Goal: Task Accomplishment & Management: Manage account settings

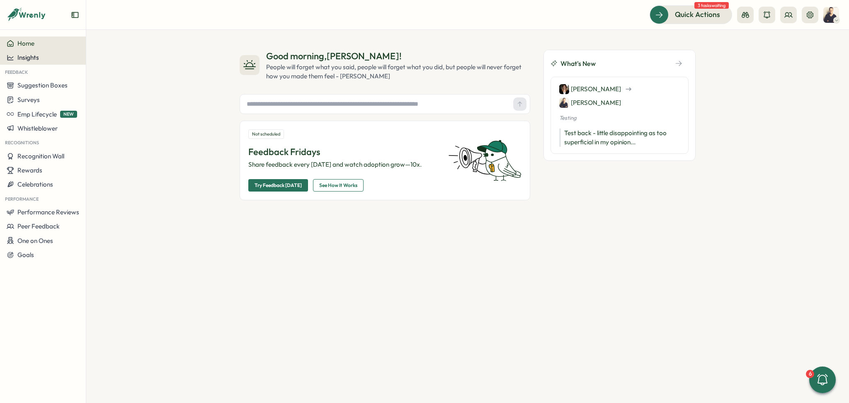
click at [38, 56] on span "Insights" at bounding box center [28, 57] width 22 height 8
click at [88, 51] on div "Surveys" at bounding box center [117, 49] width 59 height 9
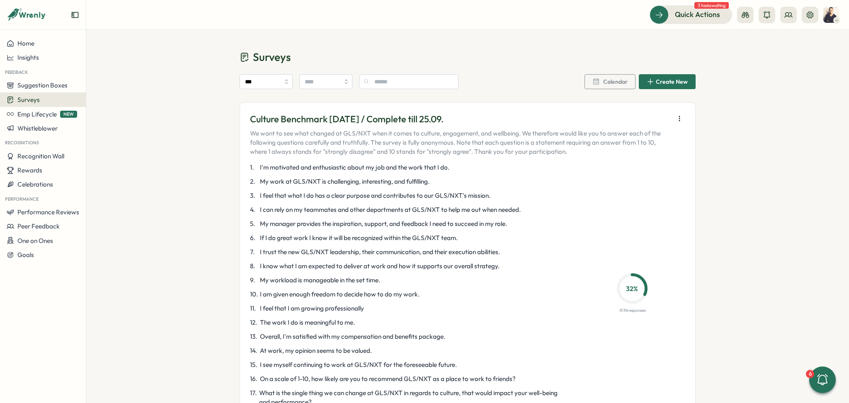
drag, startPoint x: 615, startPoint y: 308, endPoint x: 628, endPoint y: 309, distance: 12.9
click at [628, 309] on p "11 / 34 responses" at bounding box center [632, 310] width 27 height 7
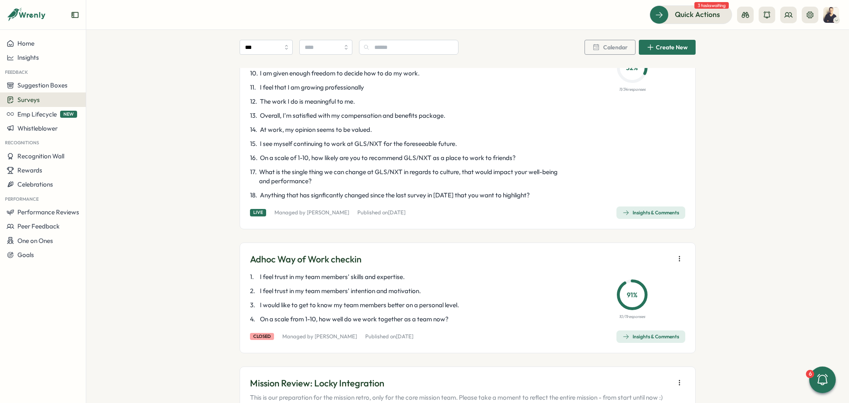
scroll to position [110, 0]
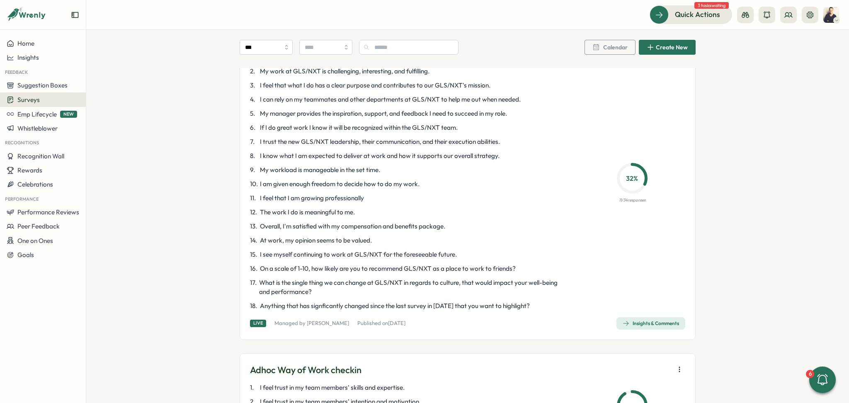
click at [665, 322] on div "Insights & Comments" at bounding box center [650, 323] width 56 height 7
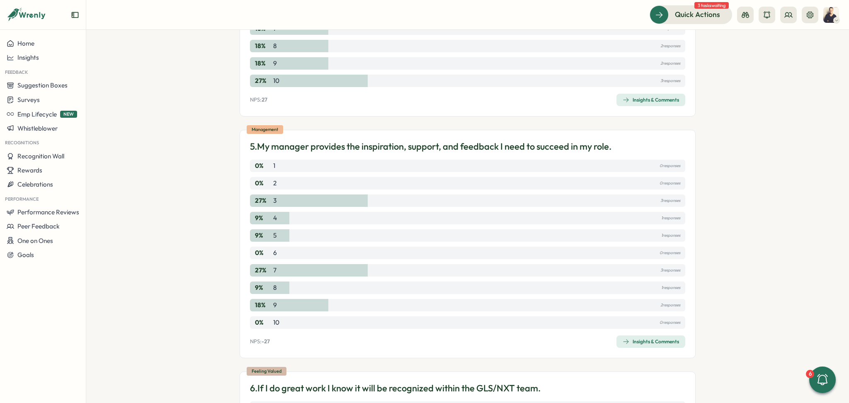
scroll to position [994, 0]
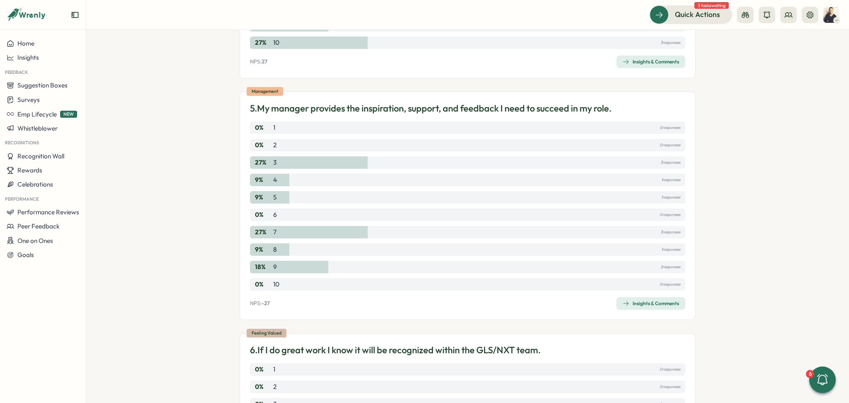
drag, startPoint x: 658, startPoint y: 304, endPoint x: 701, endPoint y: 160, distance: 150.0
click at [701, 160] on section "Surveys Insights Culture Benchmark September 2025 / Complete till 25.09. View H…" at bounding box center [467, 216] width 762 height 373
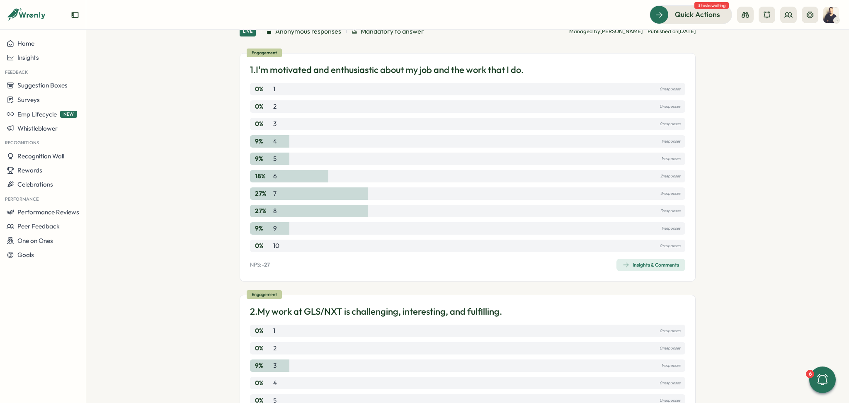
scroll to position [0, 0]
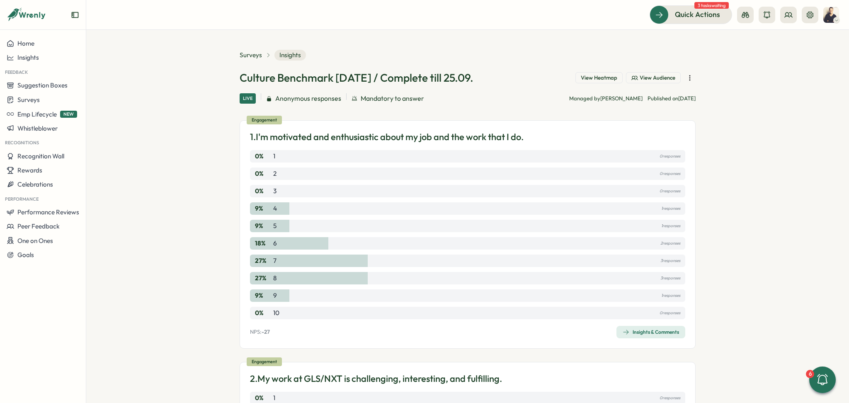
click at [595, 77] on span "View Heatmap" at bounding box center [599, 77] width 36 height 7
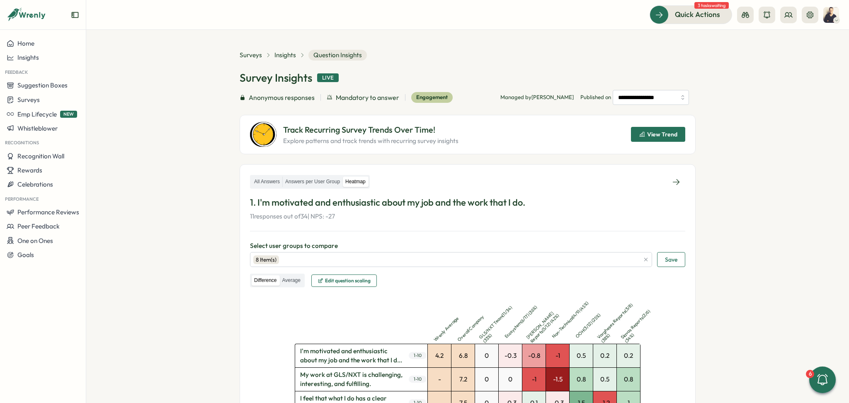
drag, startPoint x: 658, startPoint y: 130, endPoint x: 646, endPoint y: 133, distance: 12.8
click at [647, 133] on span "View Trend" at bounding box center [662, 134] width 30 height 6
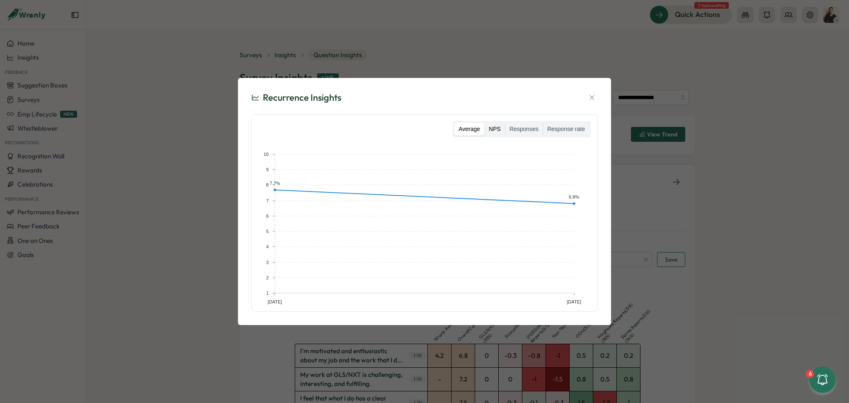
click at [501, 128] on label "NPS" at bounding box center [494, 129] width 20 height 13
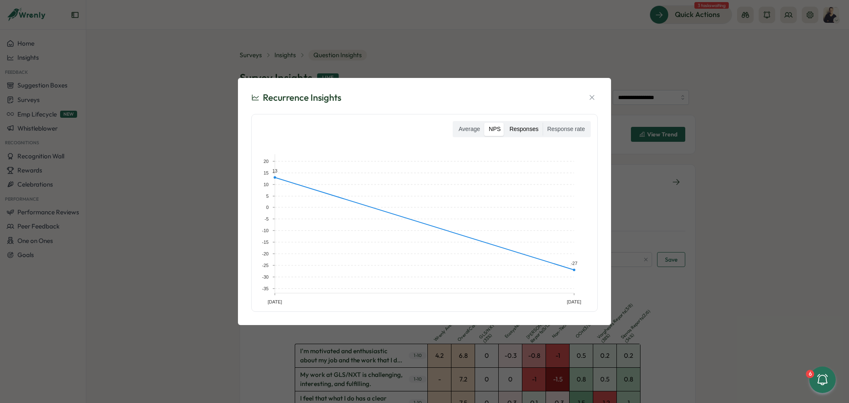
click at [522, 132] on label "Responses" at bounding box center [523, 129] width 37 height 13
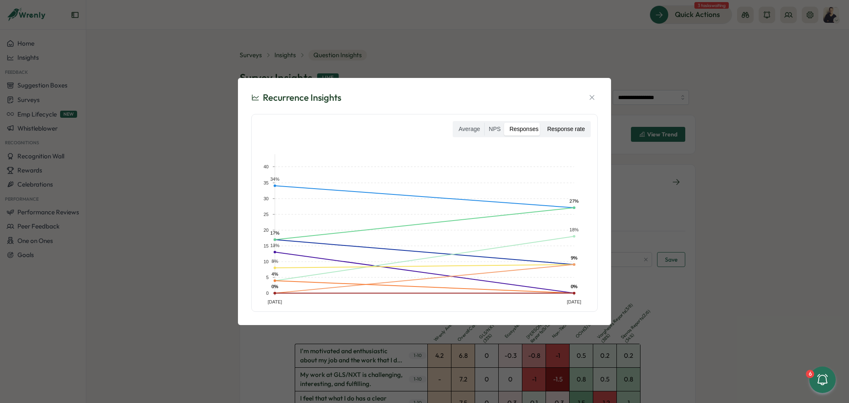
click at [575, 131] on label "Response rate" at bounding box center [566, 129] width 46 height 13
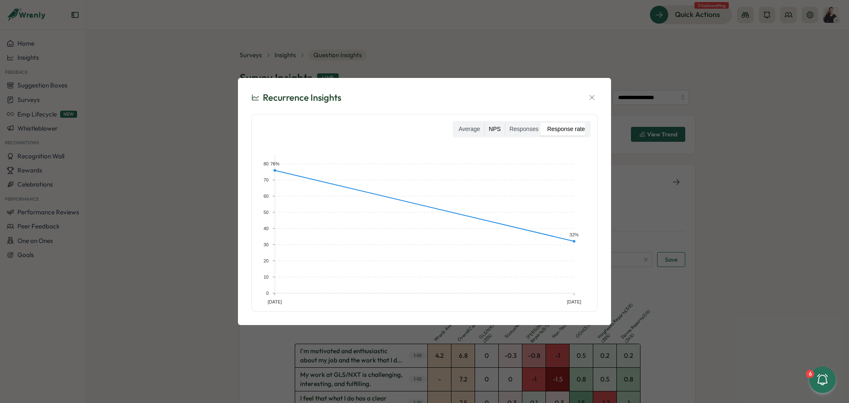
click at [502, 128] on label "NPS" at bounding box center [494, 129] width 20 height 13
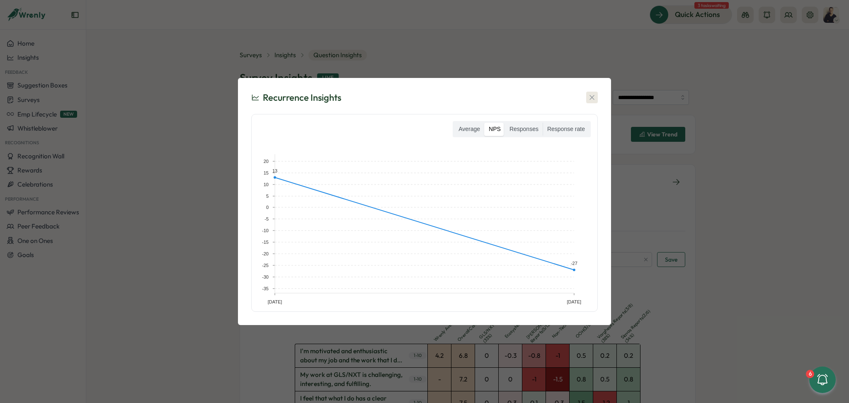
click at [595, 94] on button "button" at bounding box center [592, 98] width 12 height 12
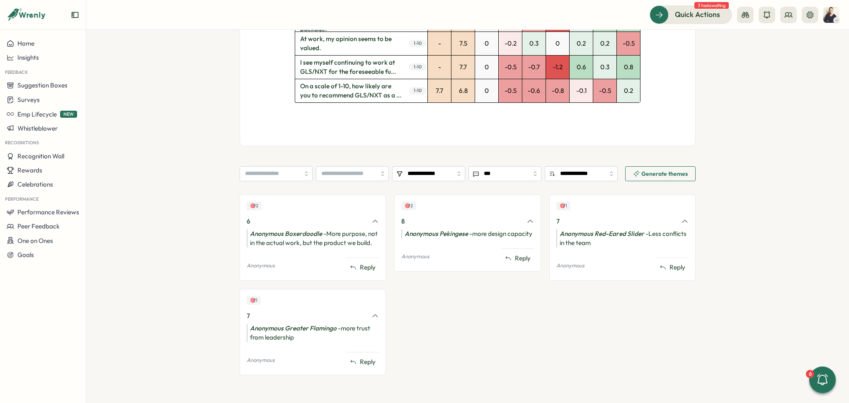
scroll to position [619, 0]
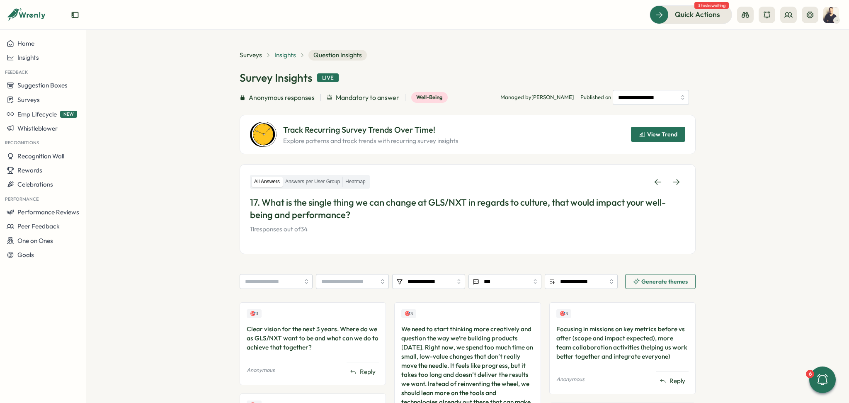
click at [283, 54] on span "Insights" at bounding box center [285, 55] width 22 height 9
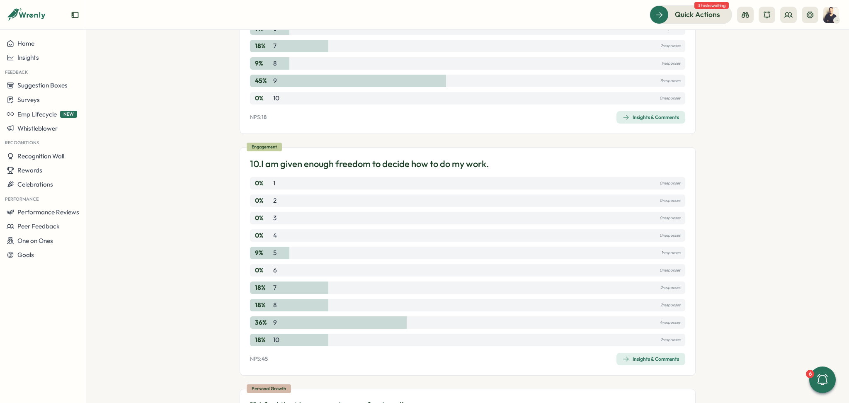
scroll to position [2155, 0]
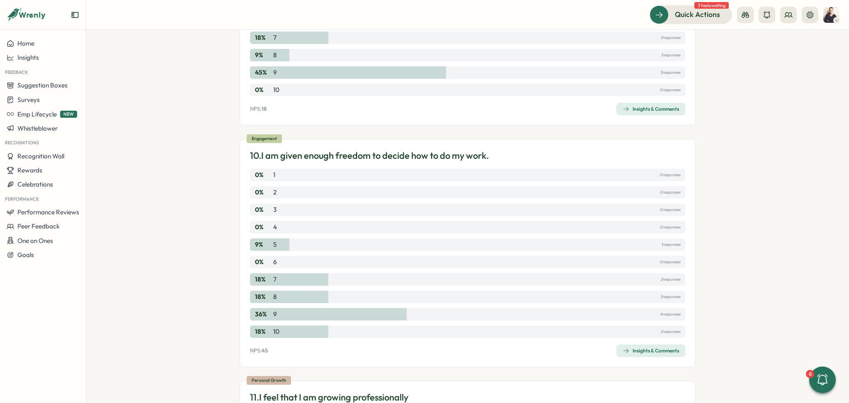
drag, startPoint x: 662, startPoint y: 345, endPoint x: 704, endPoint y: 201, distance: 150.3
click at [704, 201] on section "Surveys Insights Culture Benchmark September 2025 / Complete till 25.09. View H…" at bounding box center [467, 216] width 762 height 373
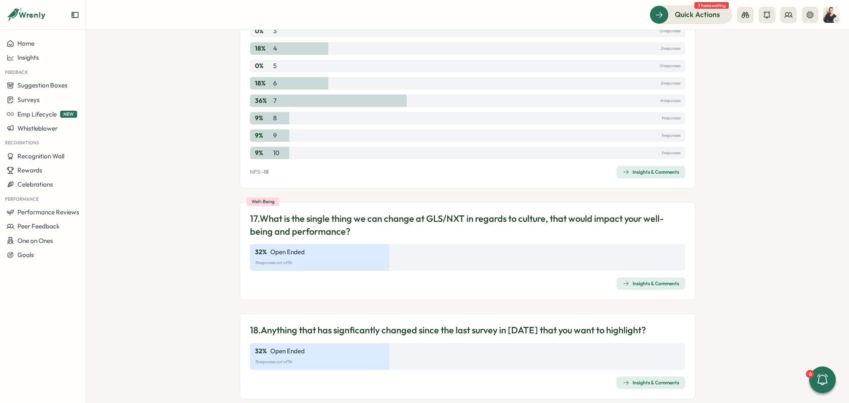
scroll to position [3799, 0]
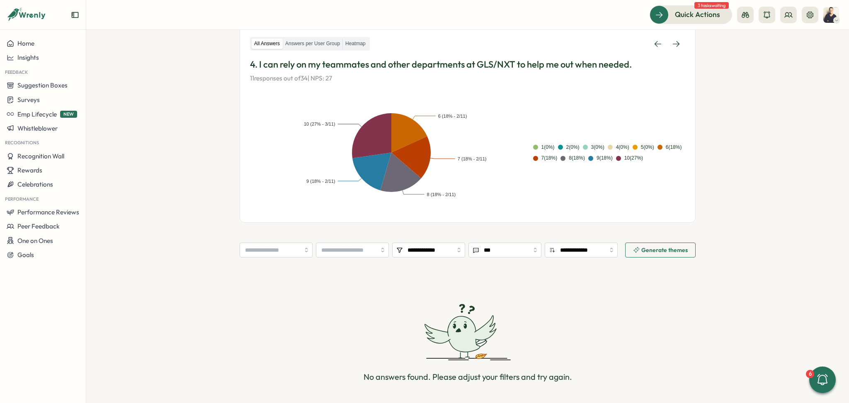
scroll to position [171, 0]
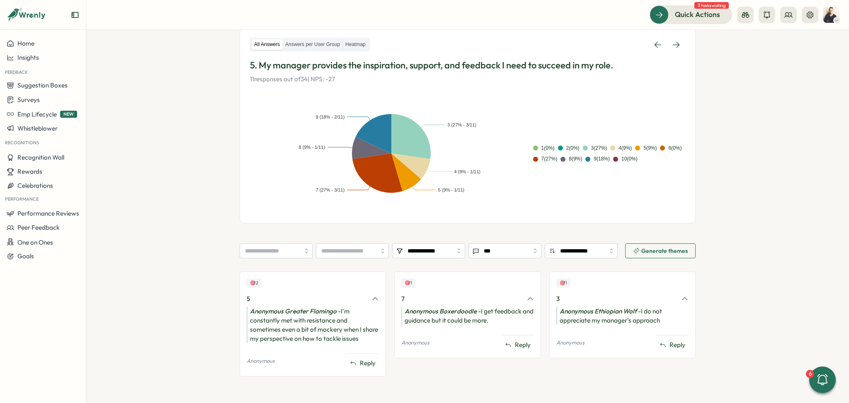
scroll to position [138, 0]
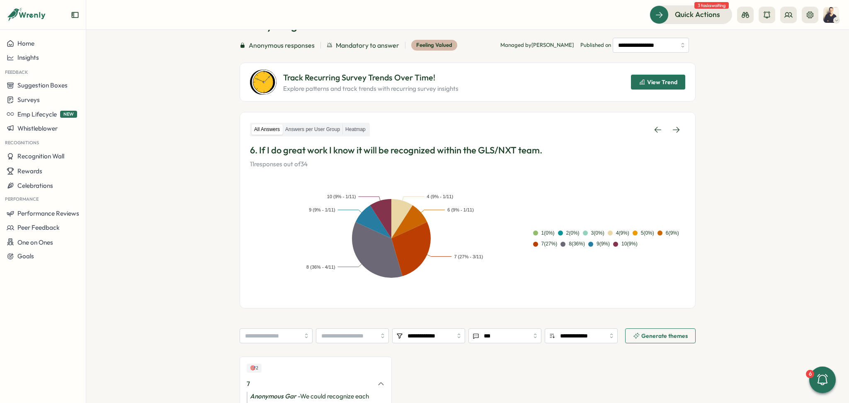
scroll to position [110, 0]
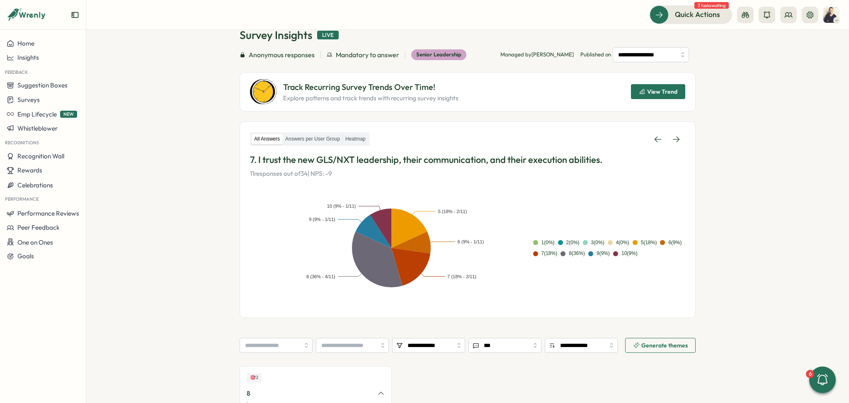
scroll to position [133, 0]
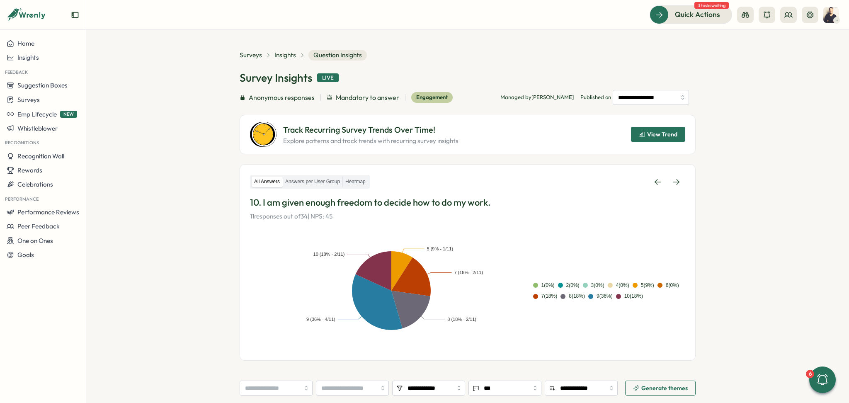
click at [650, 133] on span "View Trend" at bounding box center [662, 134] width 30 height 6
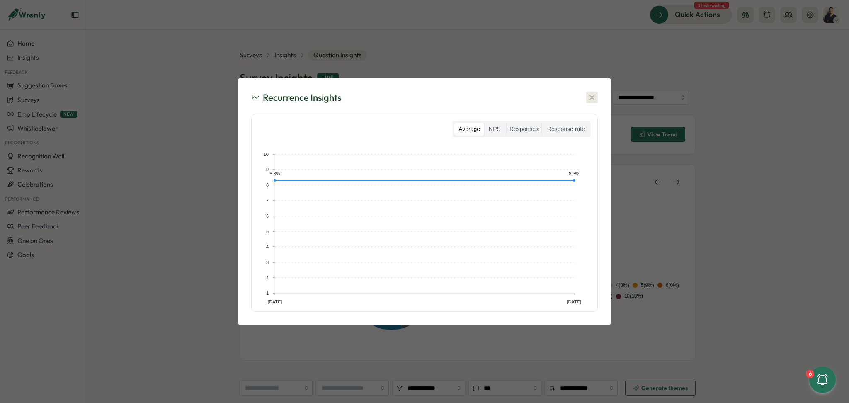
click at [588, 96] on icon "button" at bounding box center [592, 97] width 8 height 8
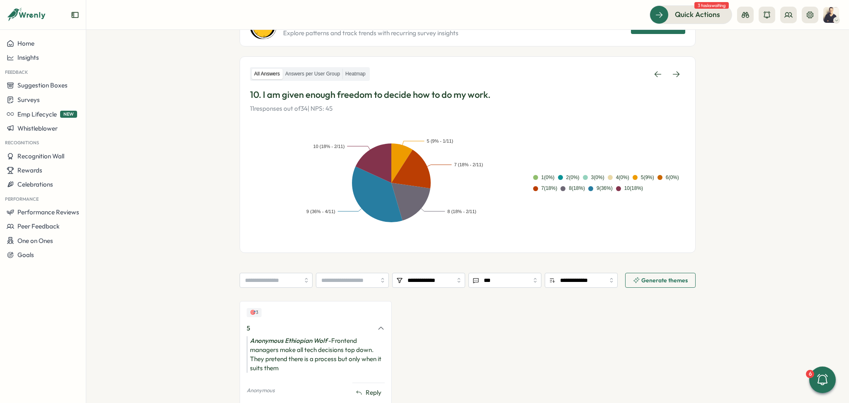
scroll to position [138, 0]
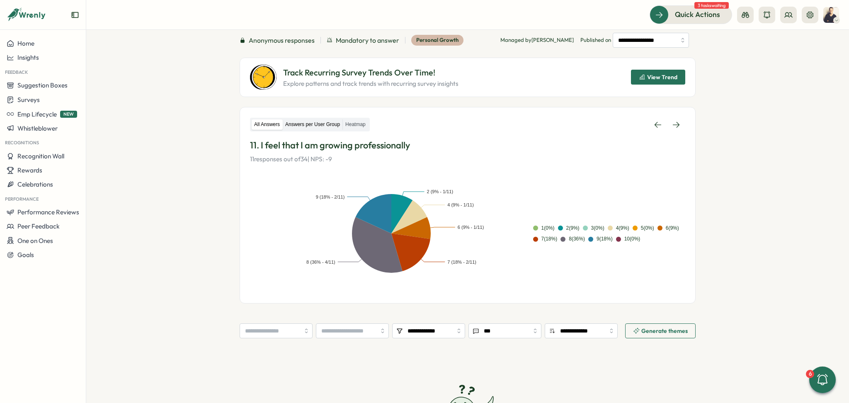
scroll to position [55, 0]
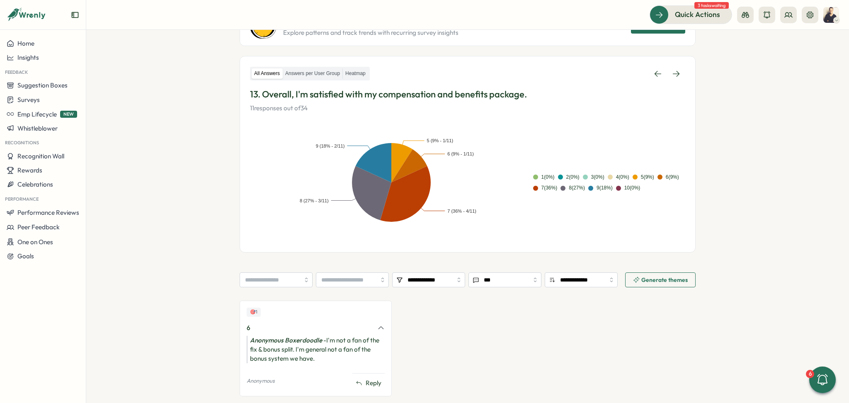
scroll to position [110, 0]
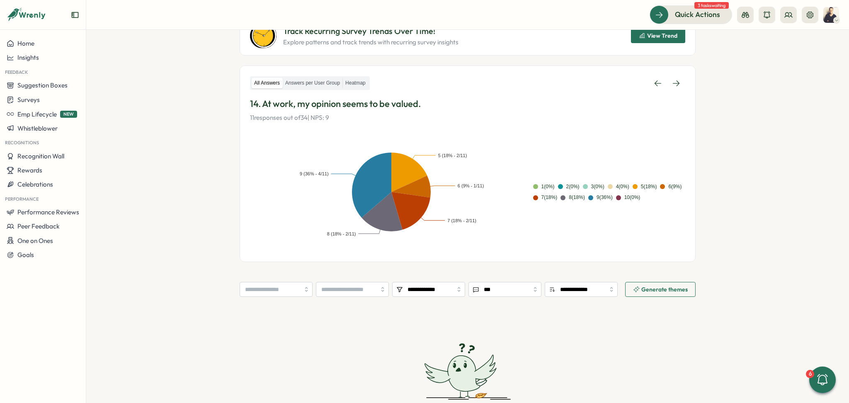
scroll to position [110, 0]
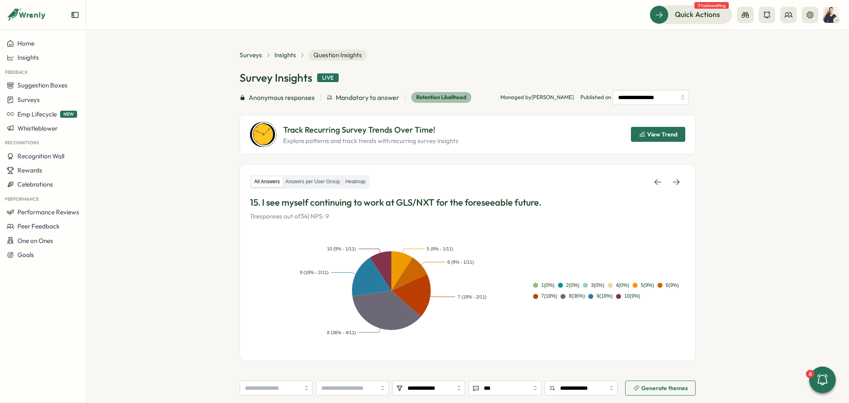
scroll to position [55, 0]
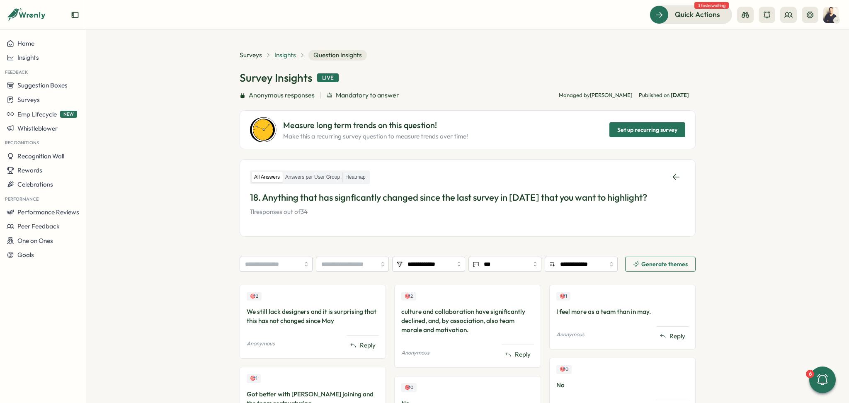
click at [288, 52] on span "Insights" at bounding box center [285, 55] width 22 height 9
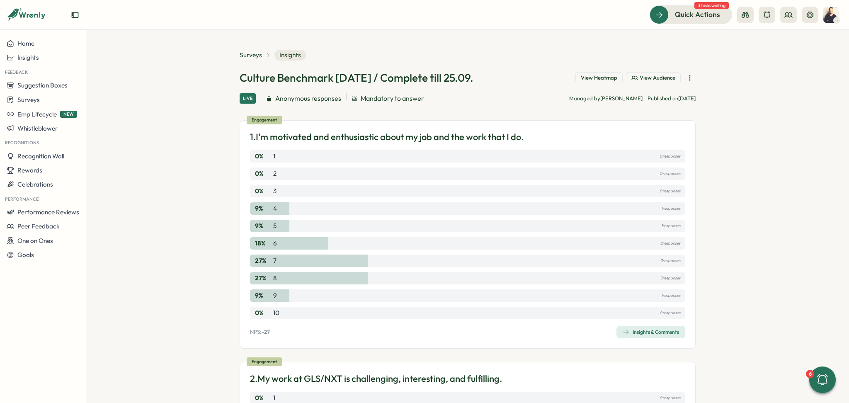
click at [674, 75] on button "View Audience" at bounding box center [653, 78] width 55 height 12
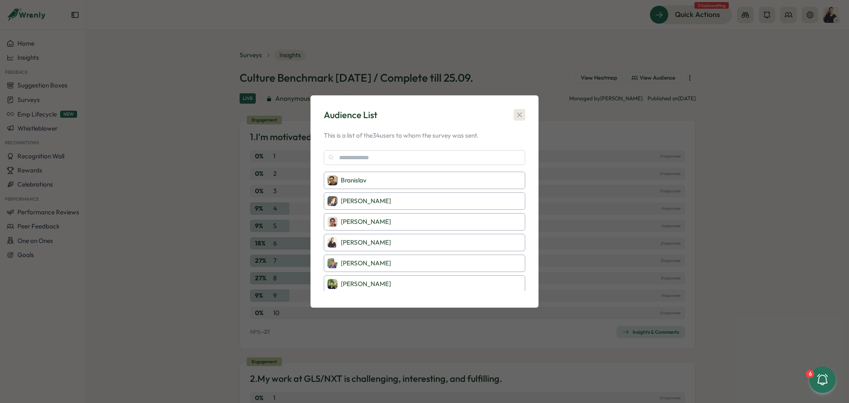
click at [517, 112] on icon "button" at bounding box center [519, 115] width 8 height 8
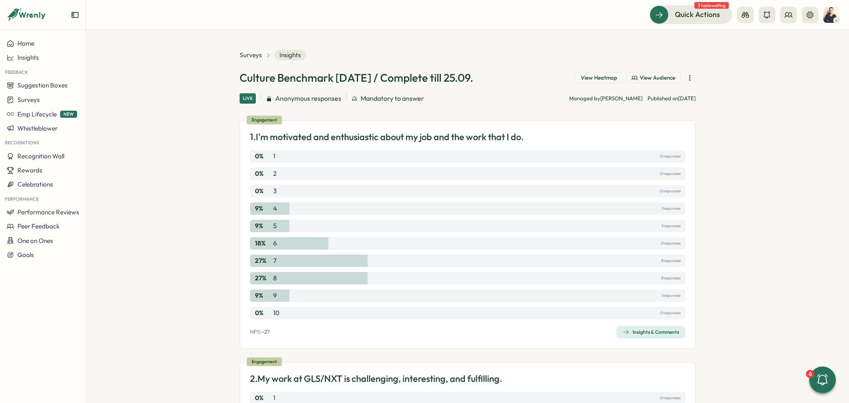
click at [685, 77] on icon "button" at bounding box center [689, 78] width 8 height 8
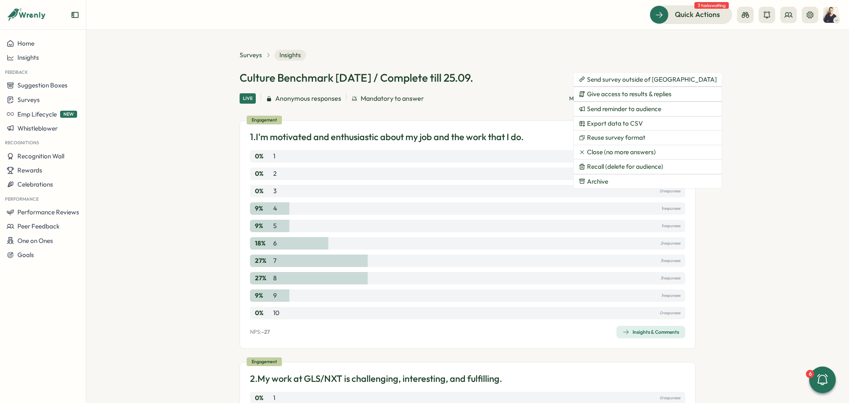
click at [823, 74] on section "Surveys Insights Culture Benchmark September 2025 / Complete till 25.09. View H…" at bounding box center [467, 216] width 762 height 373
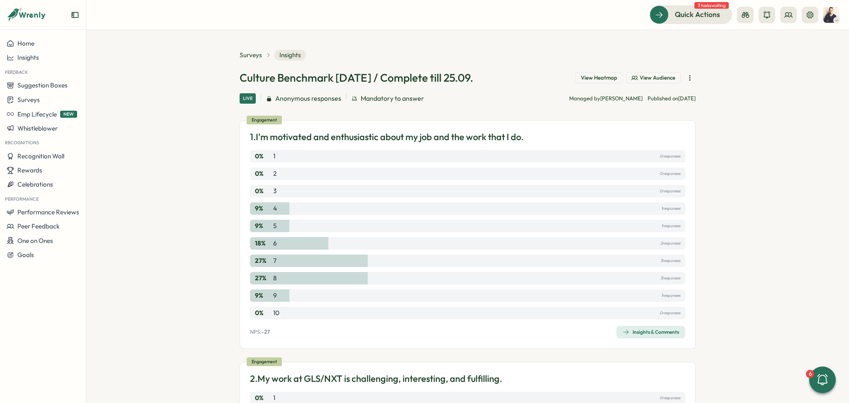
click at [593, 77] on span "View Heatmap" at bounding box center [599, 77] width 36 height 7
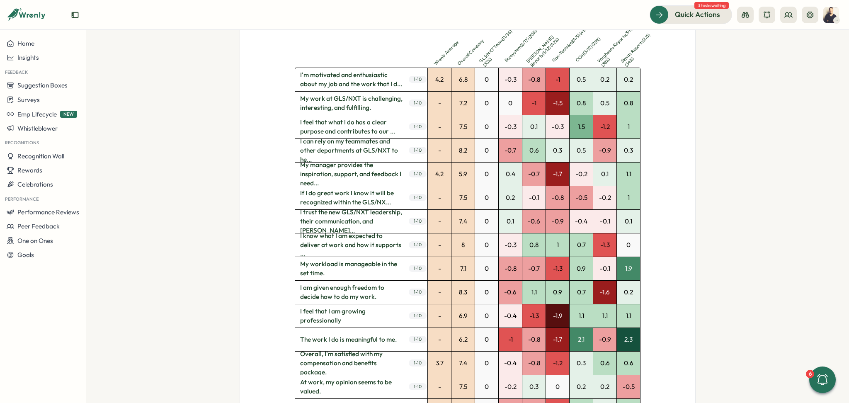
scroll to position [331, 0]
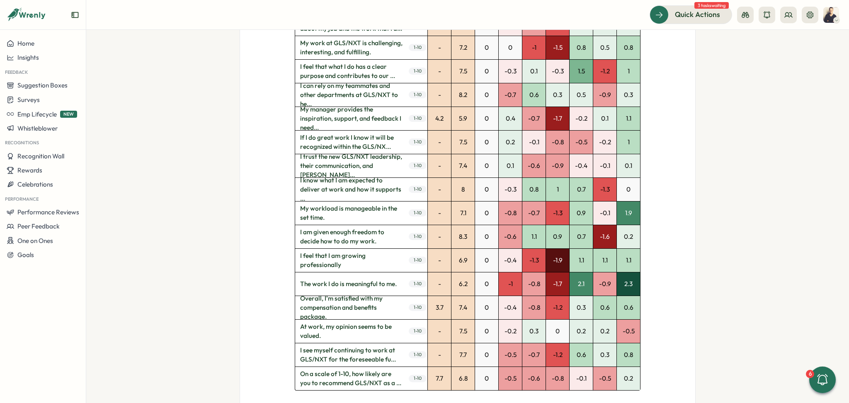
click at [833, 13] on img at bounding box center [831, 15] width 16 height 16
click at [787, 14] on icon at bounding box center [788, 15] width 8 height 8
click at [796, 39] on div "Org Members" at bounding box center [788, 40] width 52 height 9
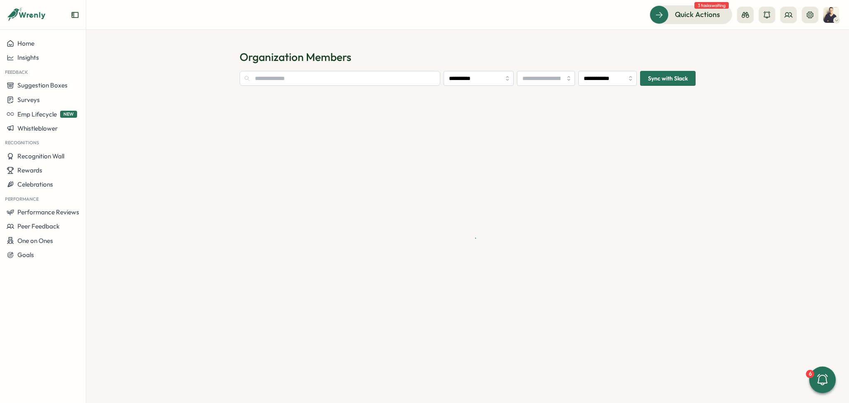
type input "**********"
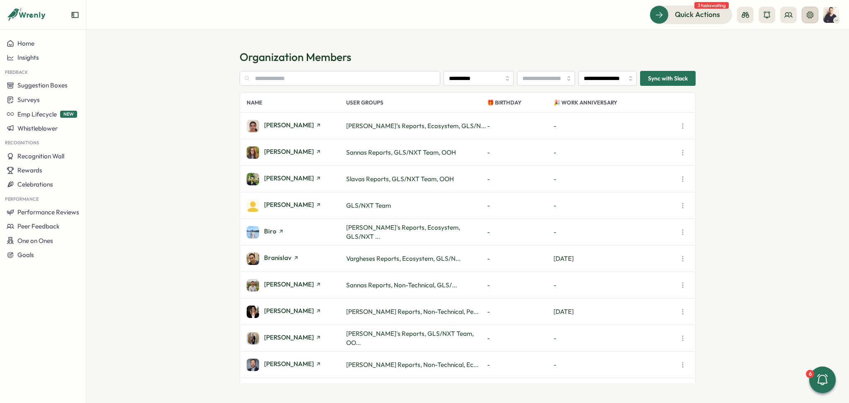
click at [813, 11] on icon at bounding box center [810, 15] width 8 height 8
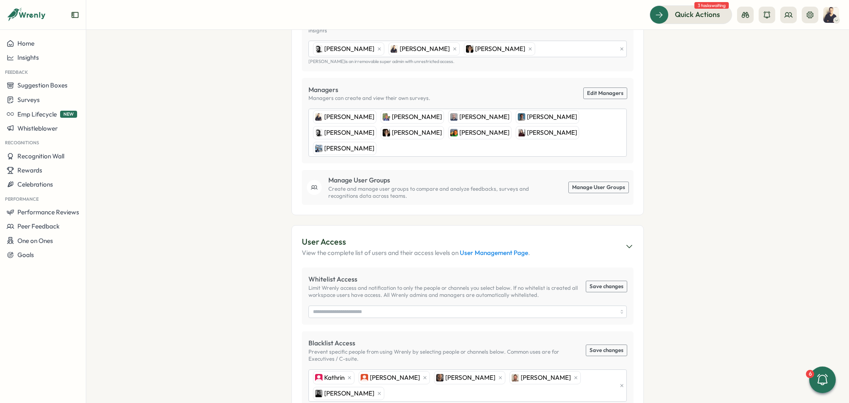
scroll to position [221, 0]
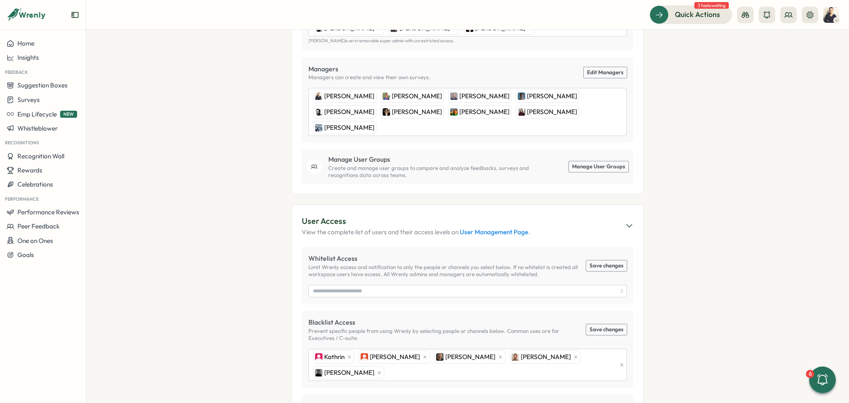
click at [599, 67] on link "Edit Managers" at bounding box center [604, 72] width 43 height 11
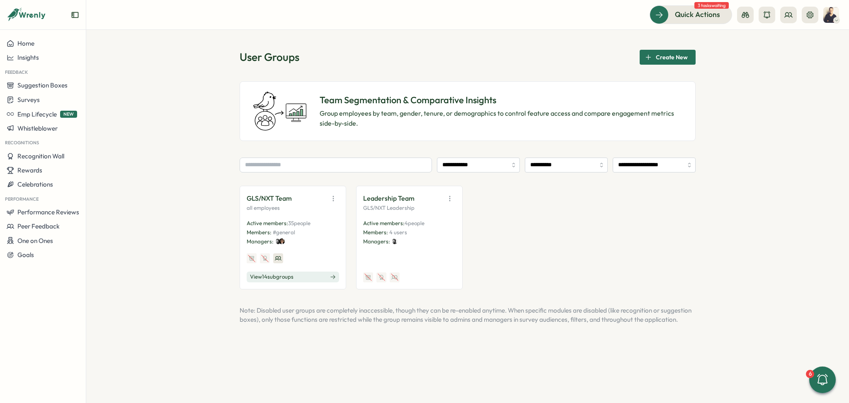
click at [291, 278] on span "View 14 sub groups" at bounding box center [272, 276] width 44 height 7
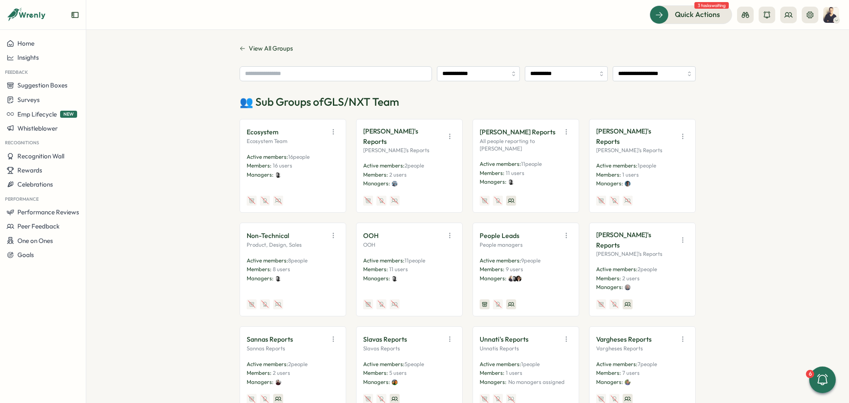
scroll to position [166, 0]
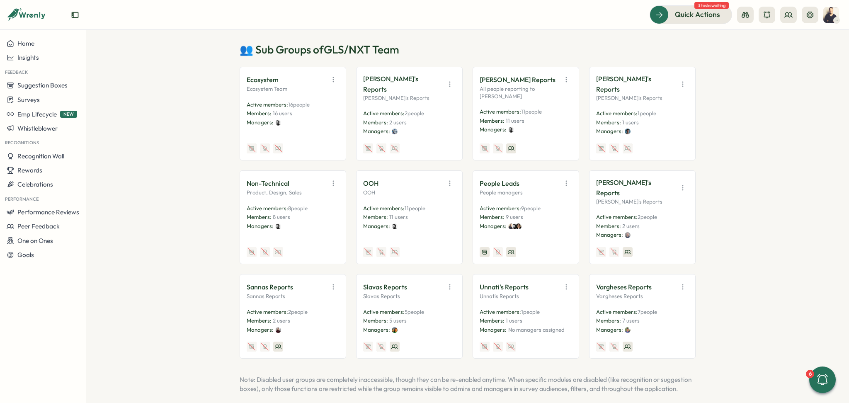
click at [333, 179] on icon "button" at bounding box center [333, 183] width 8 height 8
click at [314, 208] on button "Edit" at bounding box center [312, 215] width 52 height 14
